Goal: Task Accomplishment & Management: Use online tool/utility

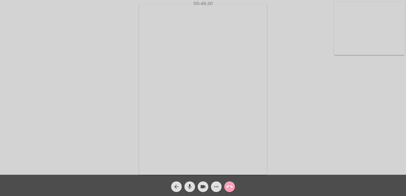
click at [227, 184] on mat-icon "call_end" at bounding box center [229, 187] width 6 height 6
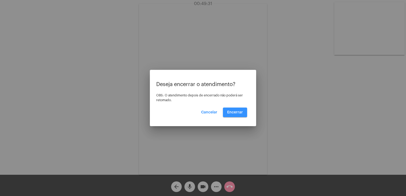
click at [240, 112] on span "Encerrar" at bounding box center [235, 112] width 16 height 4
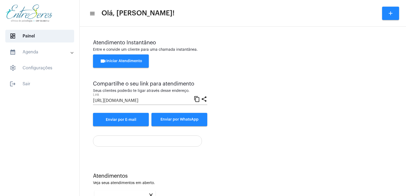
scroll to position [71, 0]
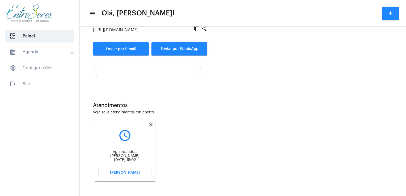
drag, startPoint x: 403, startPoint y: 165, endPoint x: 247, endPoint y: 162, distance: 156.2
click at [247, 162] on div "Atendimentos Veja seus atendimentos em aberto. close query_builder Aguardando..…" at bounding box center [242, 140] width 321 height 107
click at [140, 174] on button "[PERSON_NAME]" at bounding box center [124, 173] width 53 height 10
